Goal: Navigation & Orientation: Find specific page/section

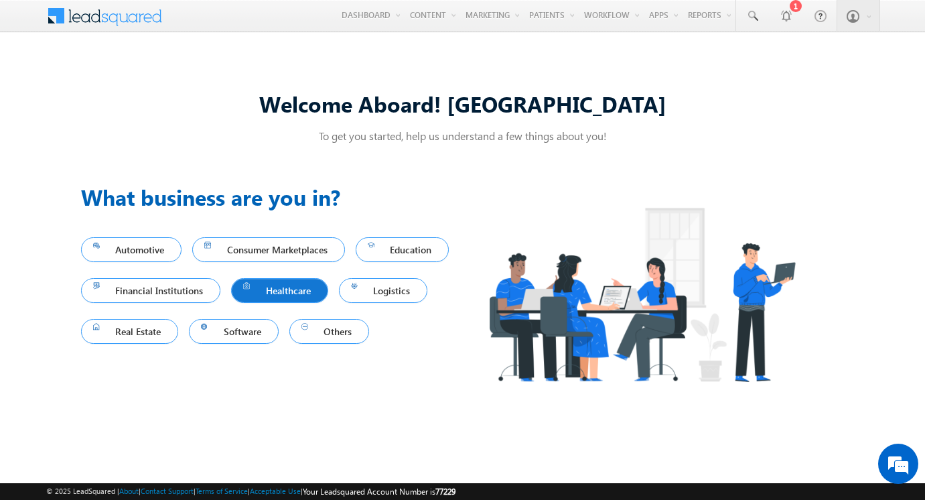
click at [316, 299] on span "Healthcare" at bounding box center [279, 290] width 73 height 18
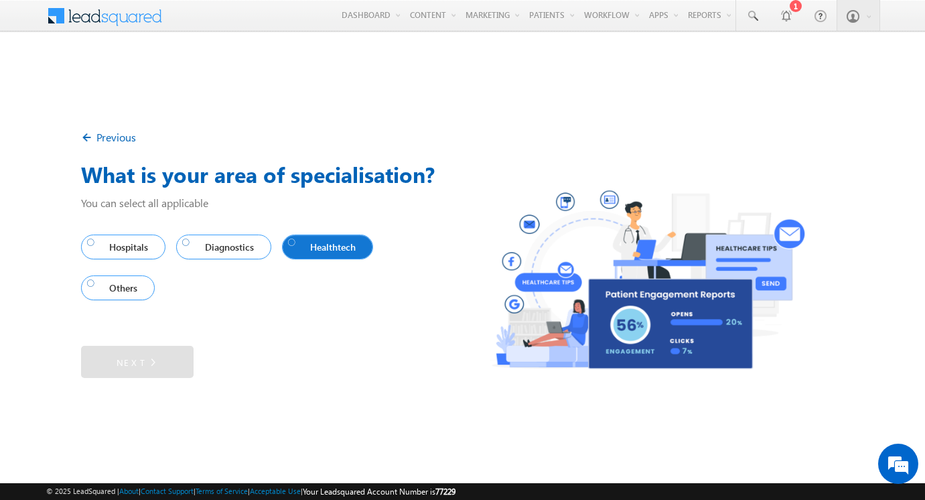
click at [339, 249] on span "Healthtech" at bounding box center [325, 247] width 74 height 18
click at [178, 364] on link "Next" at bounding box center [137, 362] width 113 height 32
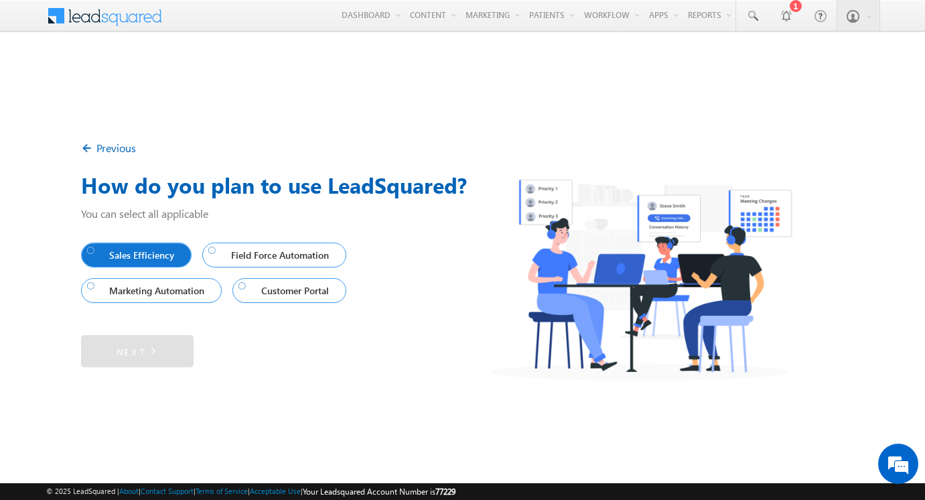
click at [153, 259] on span "Sales Efficiency" at bounding box center [133, 255] width 93 height 18
click at [183, 354] on link "Next" at bounding box center [137, 351] width 113 height 32
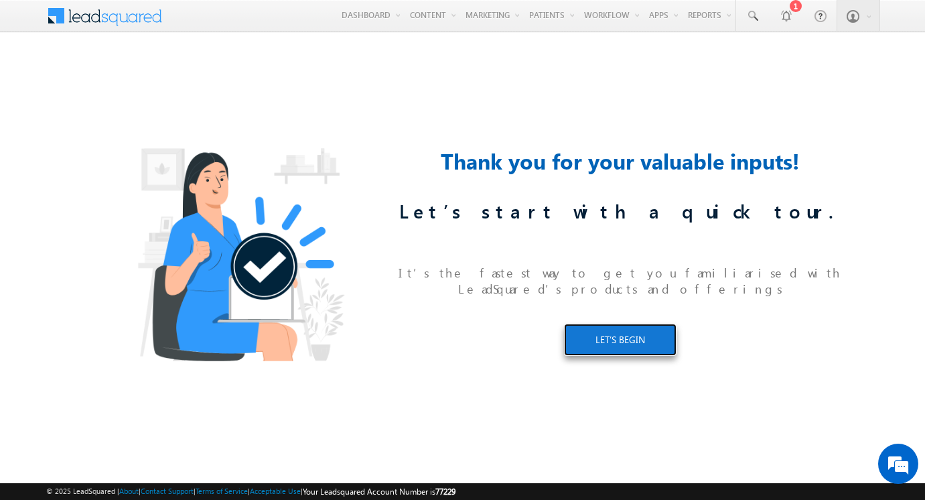
click at [607, 338] on link "LET’S BEGIN" at bounding box center [620, 340] width 113 height 32
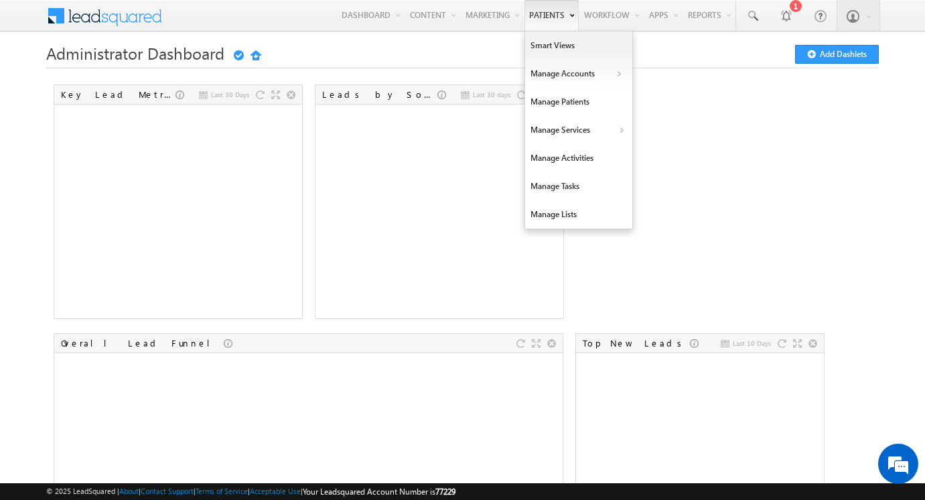
click at [529, 15] on link "Patients" at bounding box center [552, 15] width 54 height 31
click at [543, 46] on link "Smart Views" at bounding box center [578, 45] width 107 height 28
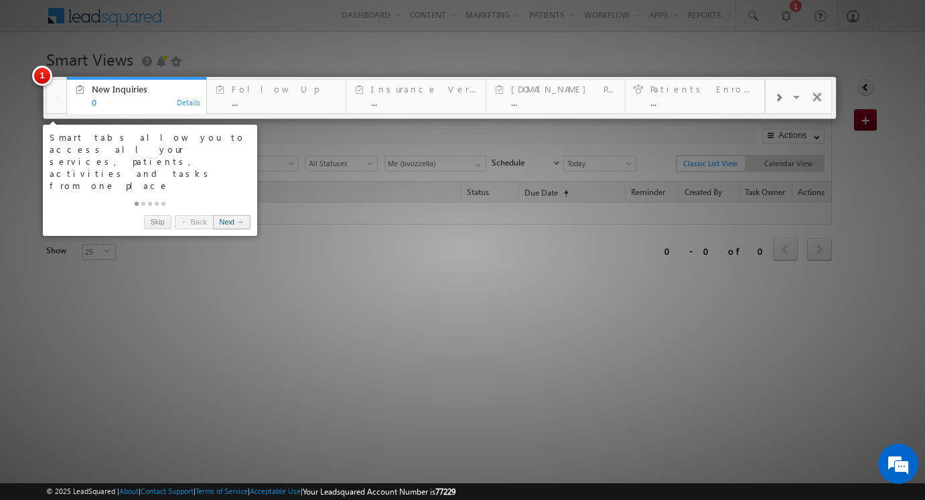
click at [238, 215] on link "Next →" at bounding box center [232, 222] width 38 height 14
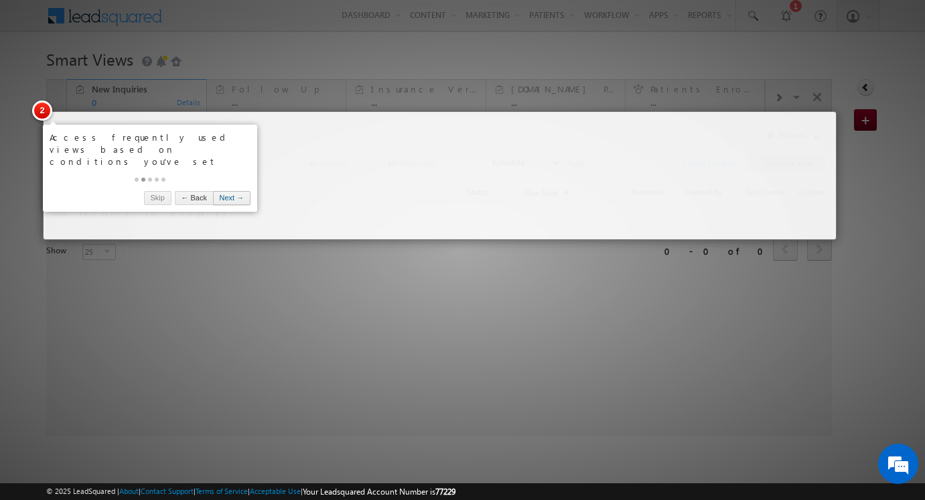
click at [237, 191] on link "Next →" at bounding box center [232, 198] width 38 height 14
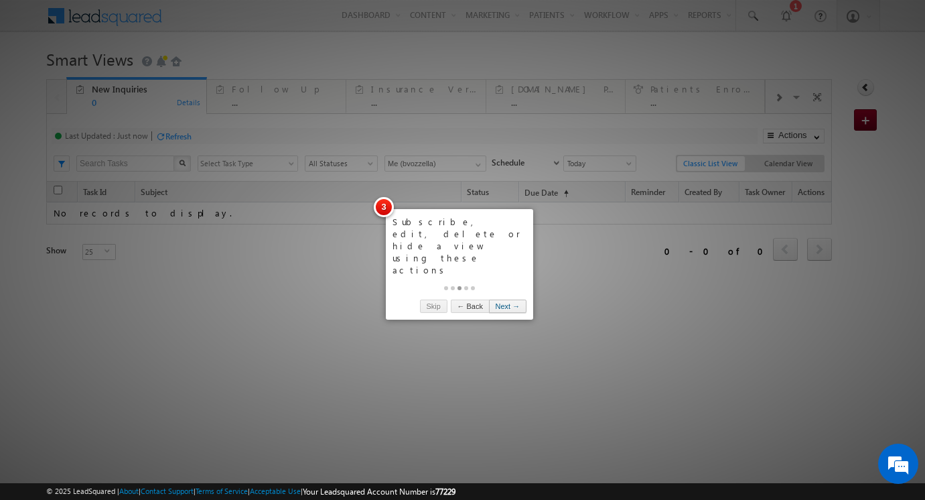
click at [509, 300] on link "Next →" at bounding box center [508, 307] width 38 height 14
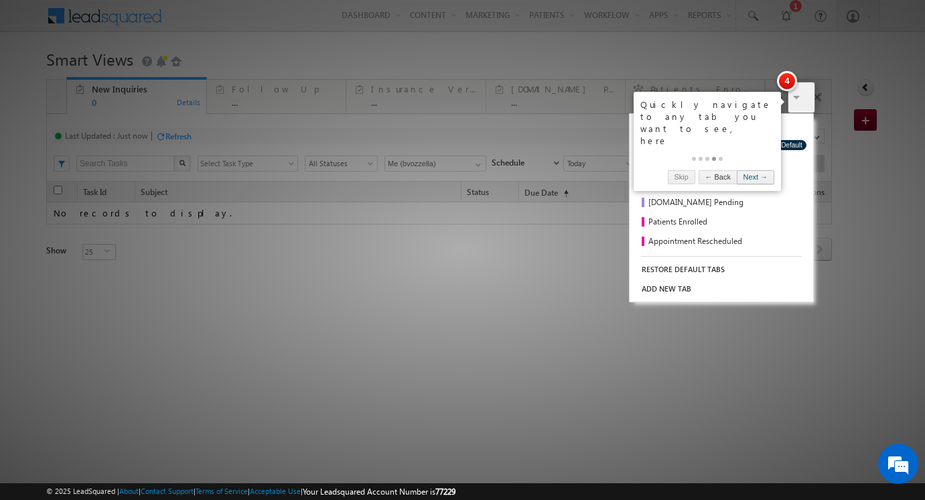
click at [757, 170] on link "Next →" at bounding box center [756, 177] width 38 height 14
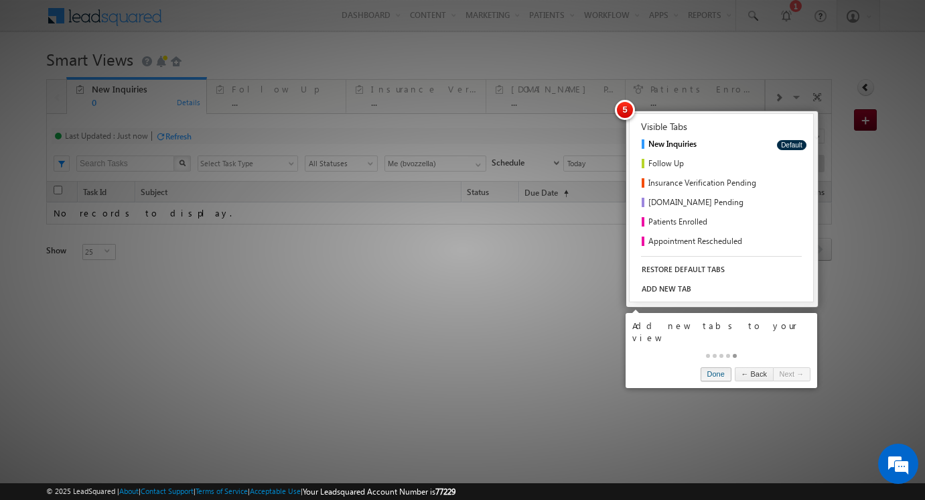
click at [701, 367] on link "Done" at bounding box center [716, 374] width 31 height 14
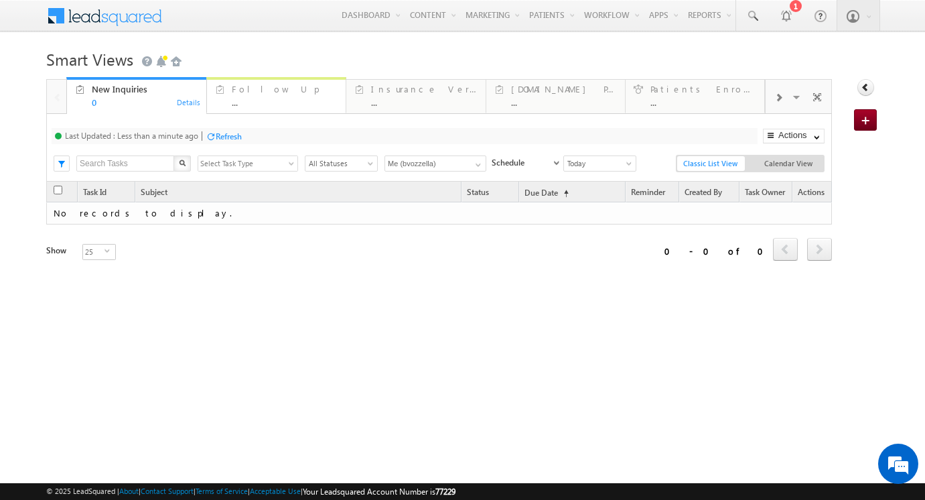
click at [272, 105] on div "..." at bounding box center [285, 102] width 106 height 10
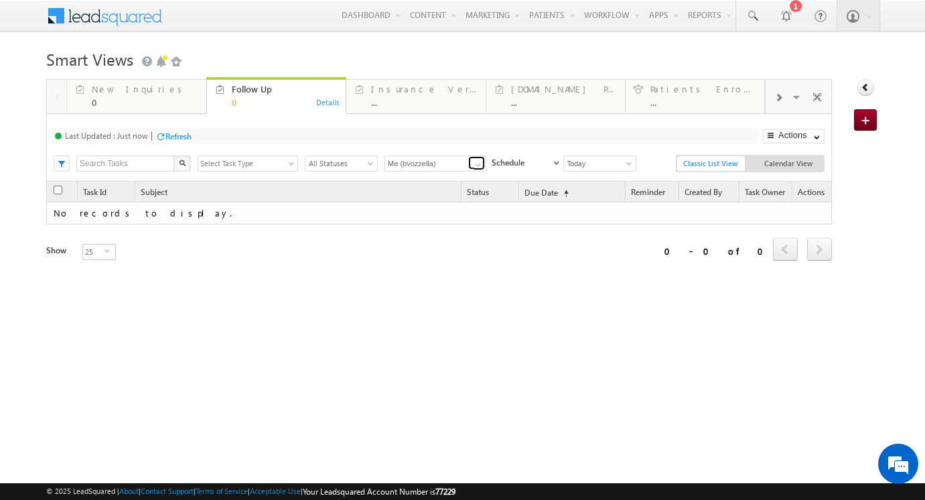
click at [473, 164] on span at bounding box center [478, 164] width 11 height 11
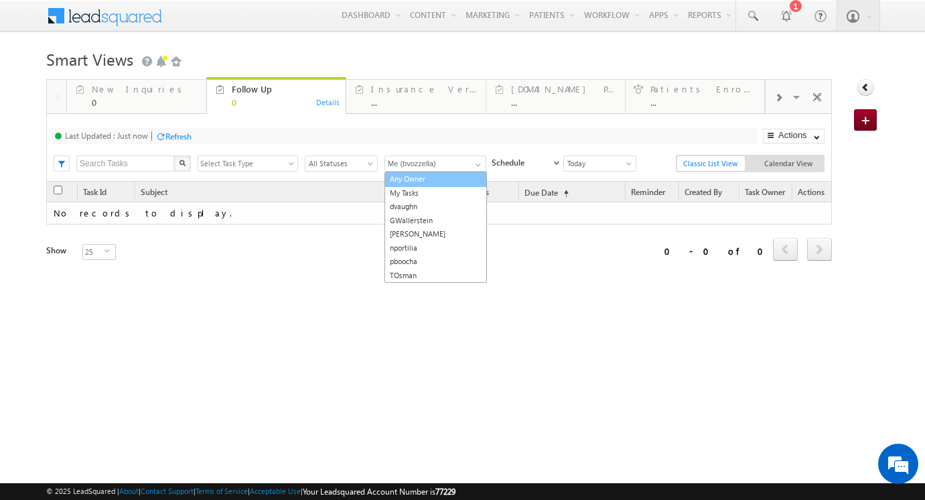
click at [444, 180] on link "Any Owner" at bounding box center [436, 179] width 103 height 15
type input "Any Owner"
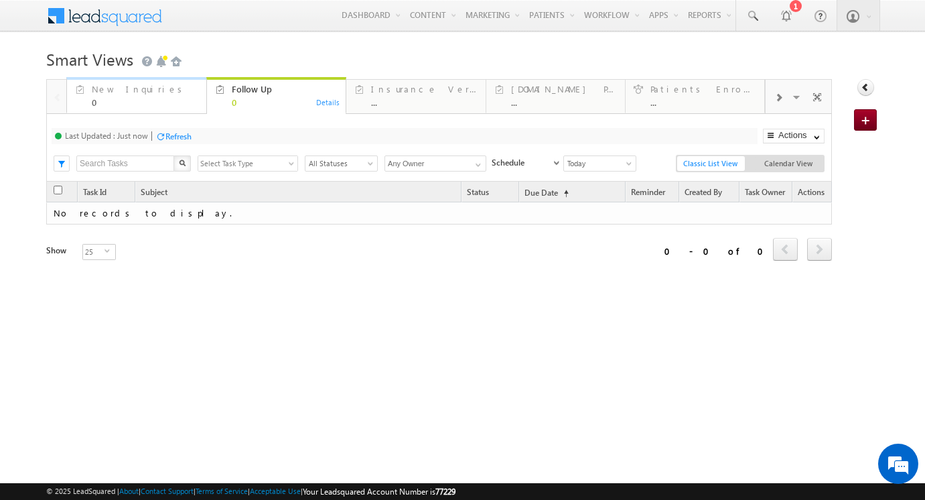
click at [161, 96] on div "New Inquiries 0" at bounding box center [145, 94] width 106 height 26
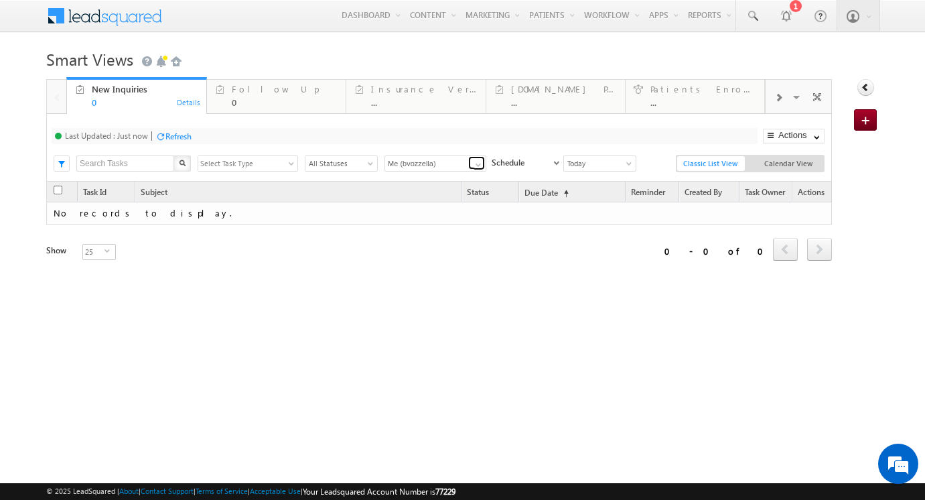
click at [469, 165] on link at bounding box center [476, 162] width 17 height 13
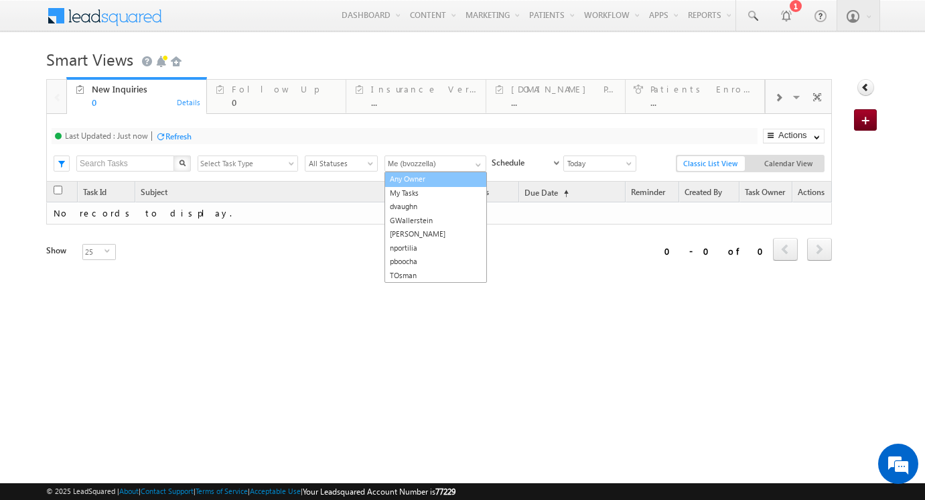
click at [437, 180] on link "Any Owner" at bounding box center [436, 179] width 103 height 15
type input "Any Owner"
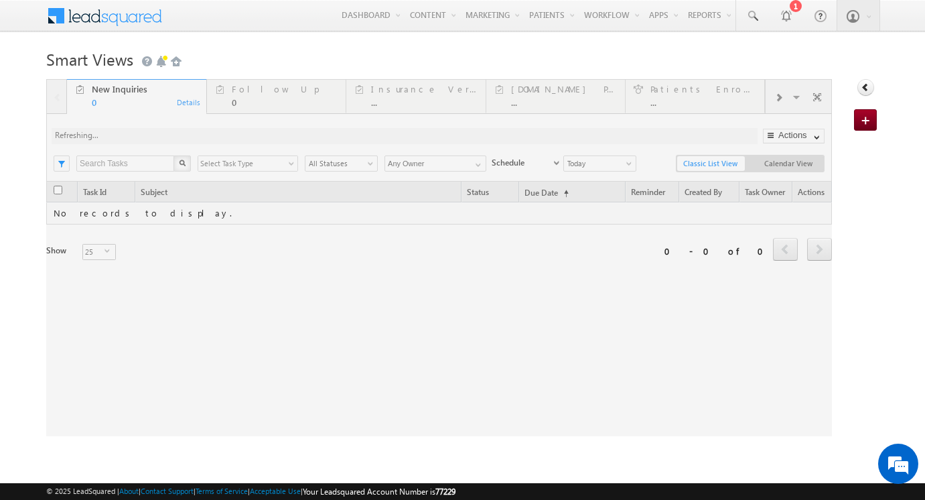
click at [445, 165] on div at bounding box center [439, 257] width 786 height 357
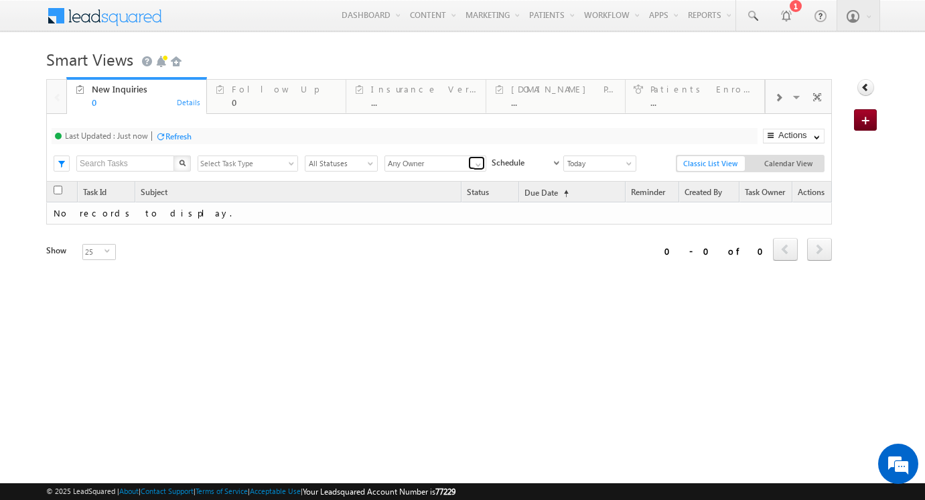
click at [478, 165] on span at bounding box center [478, 164] width 11 height 11
click at [466, 149] on div "Last Updated : Just now Refresh Refreshing... Search X Phone Call Select Task T…" at bounding box center [439, 148] width 786 height 68
click at [430, 105] on div "..." at bounding box center [424, 102] width 106 height 10
